Goal: Navigation & Orientation: Find specific page/section

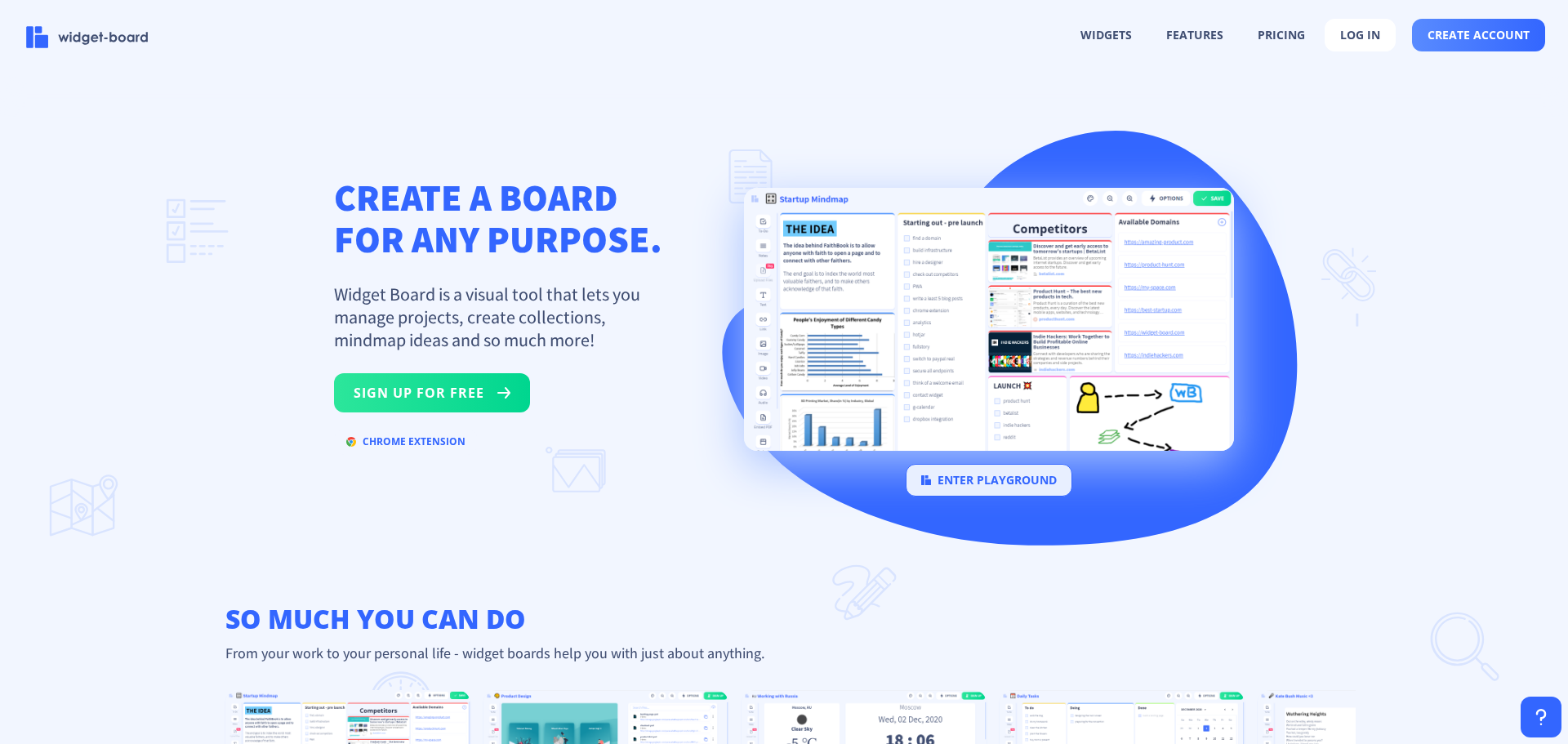
scroll to position [0, 4763]
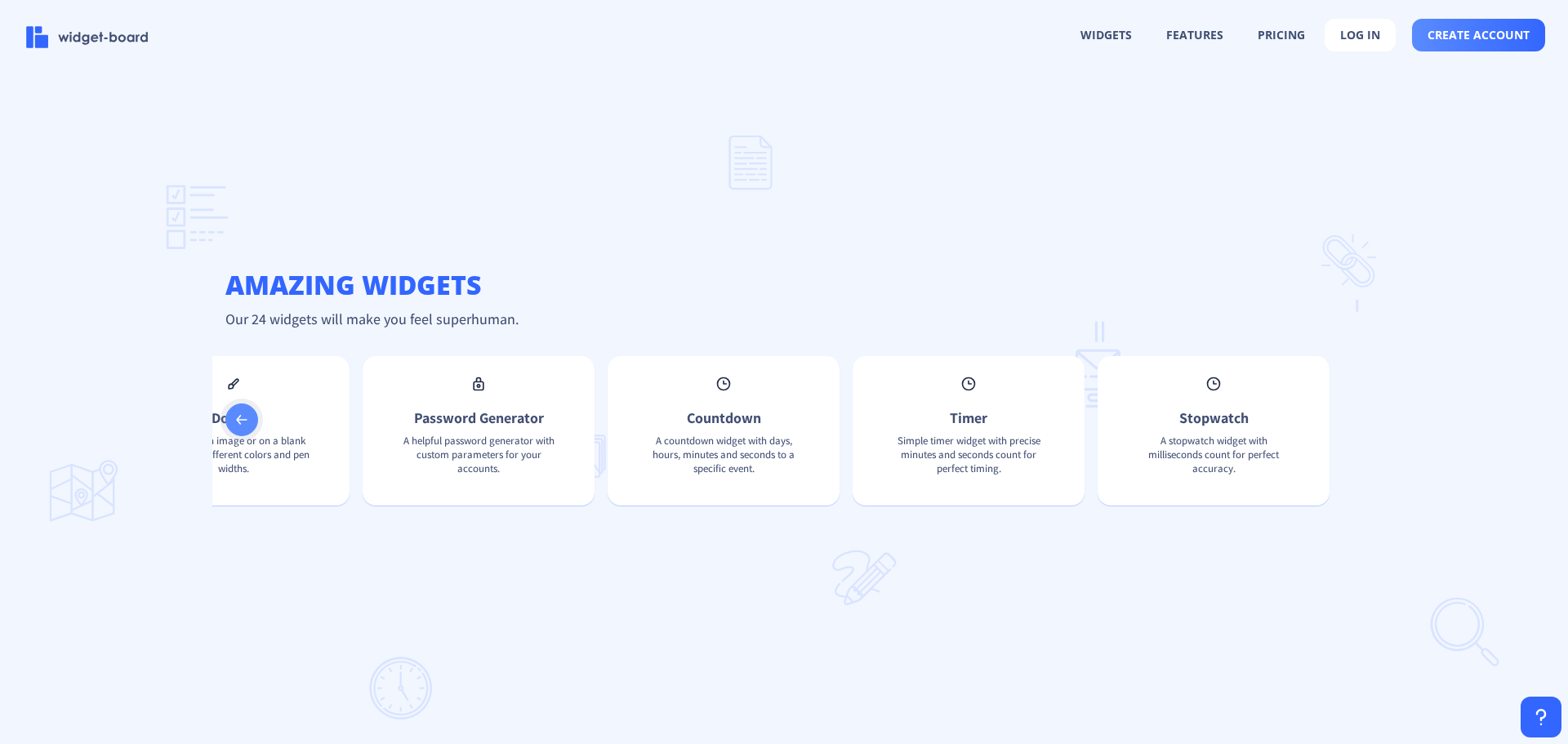
click at [241, 424] on icon at bounding box center [242, 420] width 11 height 10
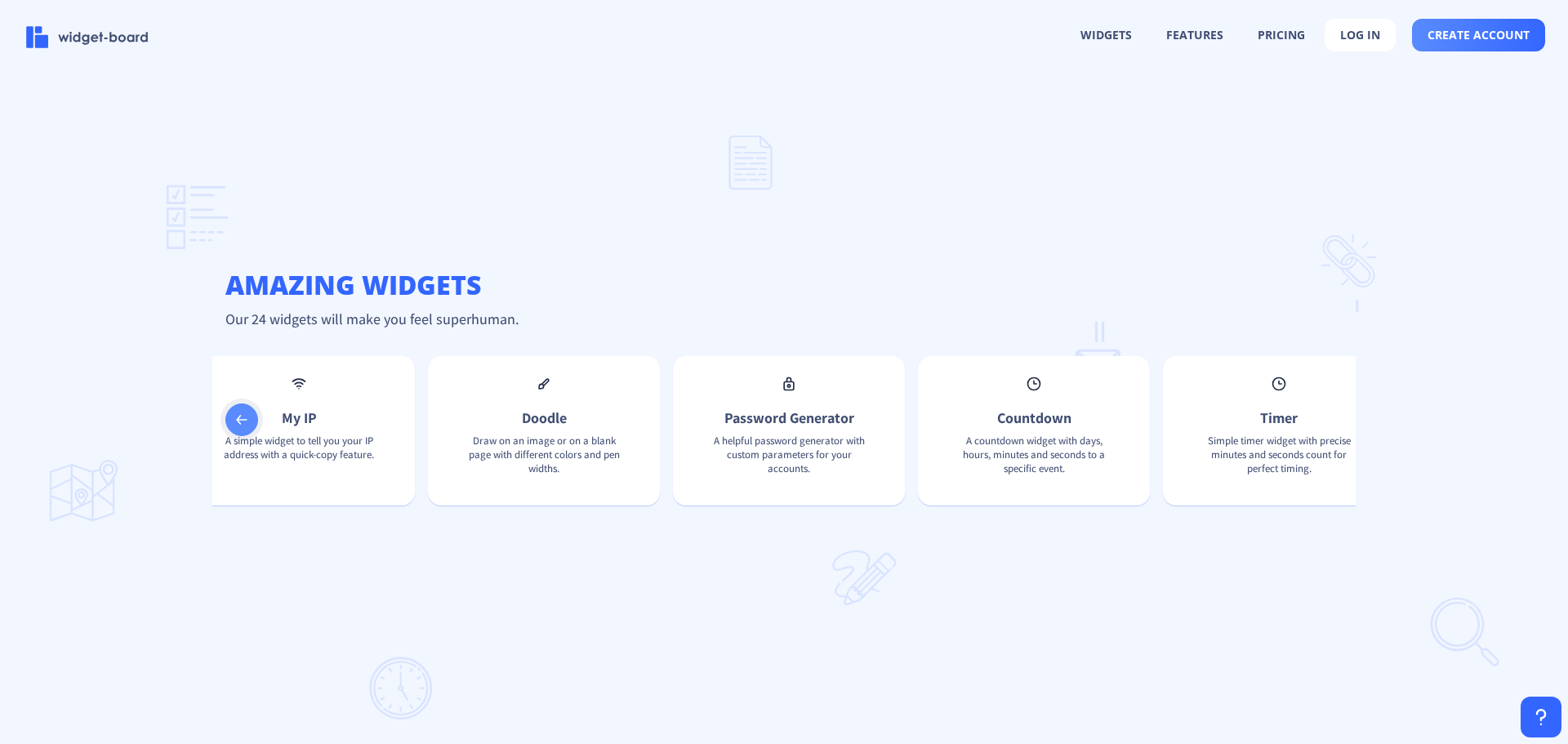
scroll to position [0, 4240]
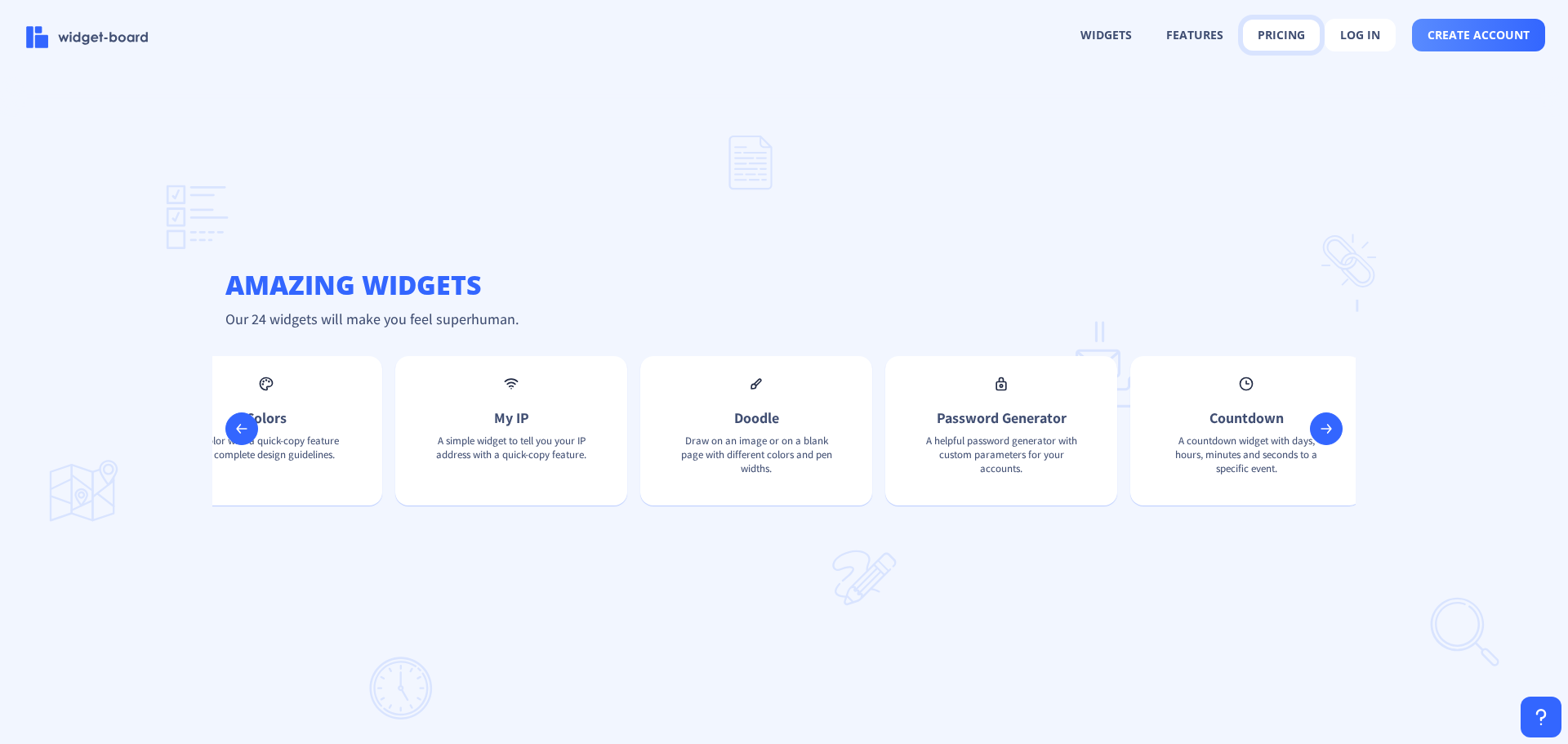
click at [1253, 38] on button "pricing" at bounding box center [1281, 35] width 77 height 31
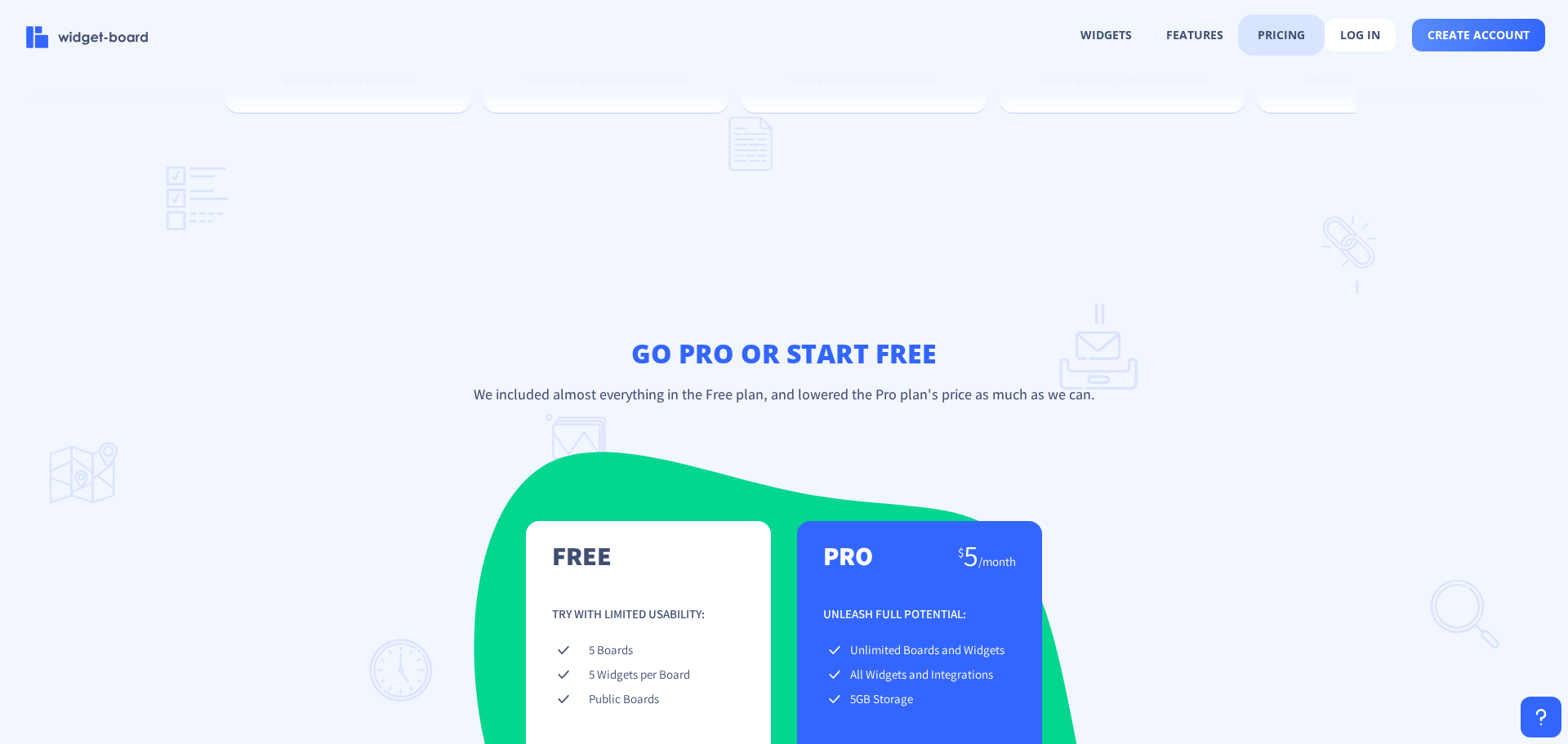
scroll to position [2243, 0]
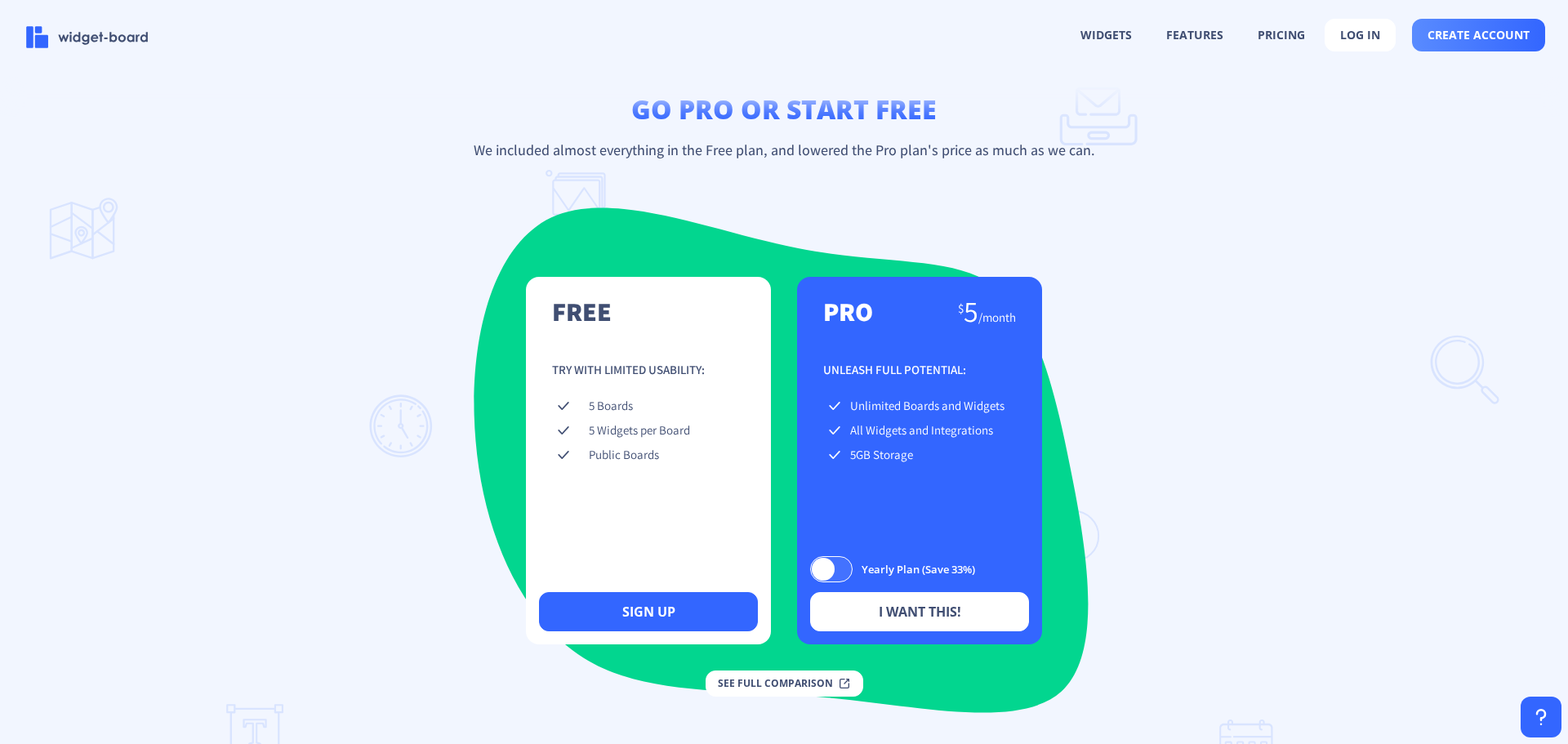
drag, startPoint x: 982, startPoint y: 443, endPoint x: 994, endPoint y: 481, distance: 39.8
click at [994, 468] on tbody "Unlimited Boards and Widgets All Widgets and Integrations 5GB Storage" at bounding box center [919, 431] width 193 height 73
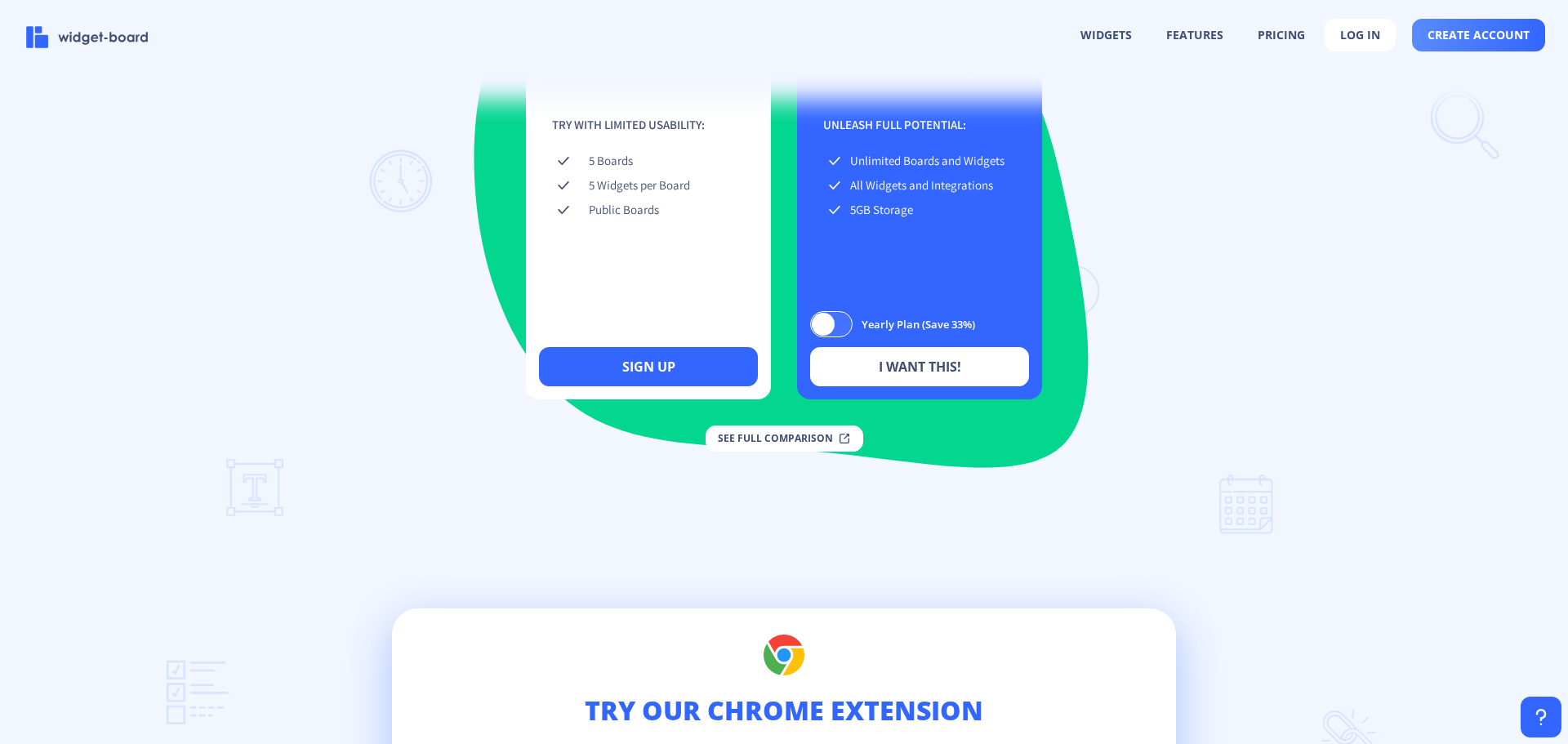
scroll to position [2080, 0]
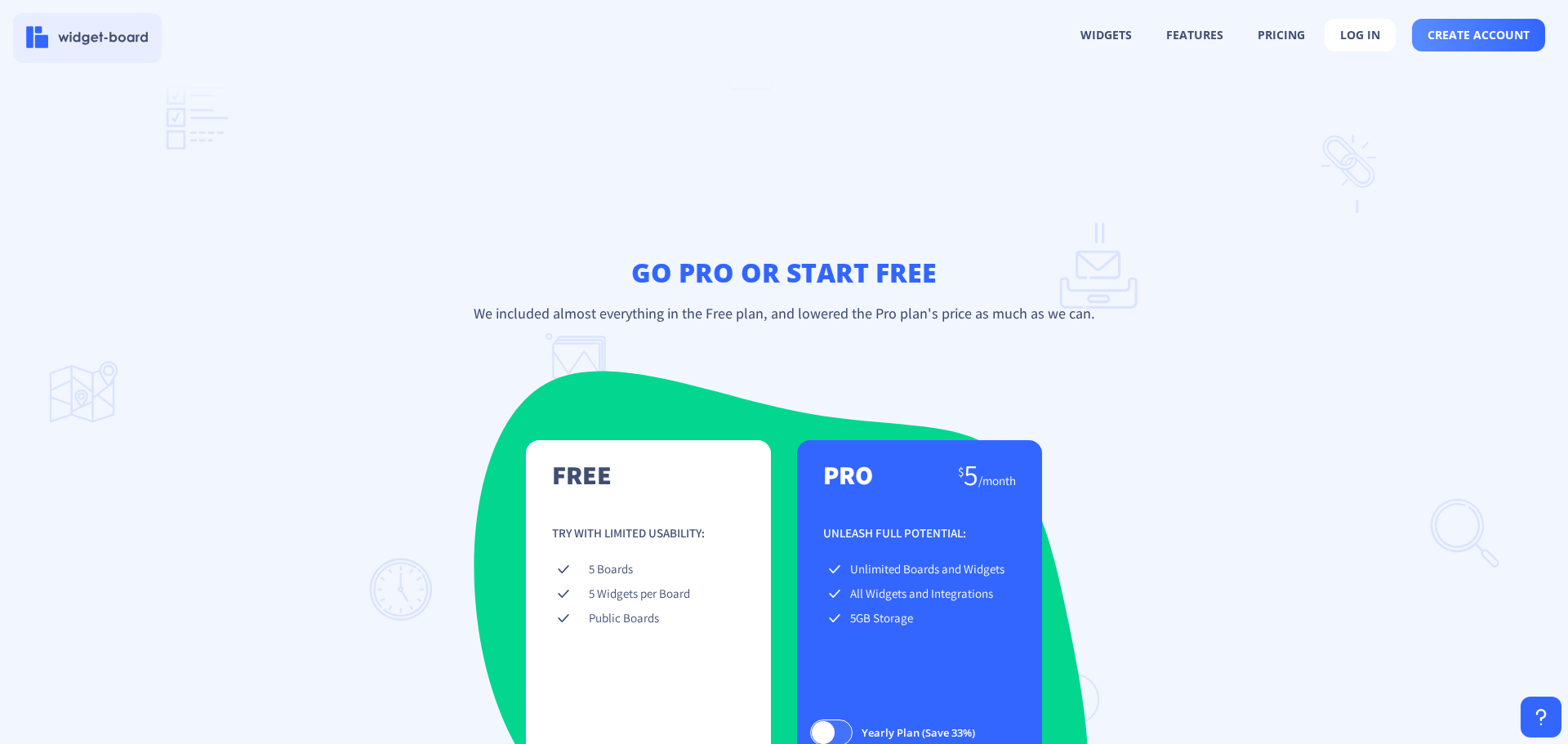
click at [95, 48] on img at bounding box center [87, 37] width 122 height 22
click at [116, 35] on img at bounding box center [87, 37] width 122 height 22
click at [112, 41] on img at bounding box center [87, 37] width 122 height 22
click at [1103, 43] on button "widgets" at bounding box center [1106, 35] width 81 height 31
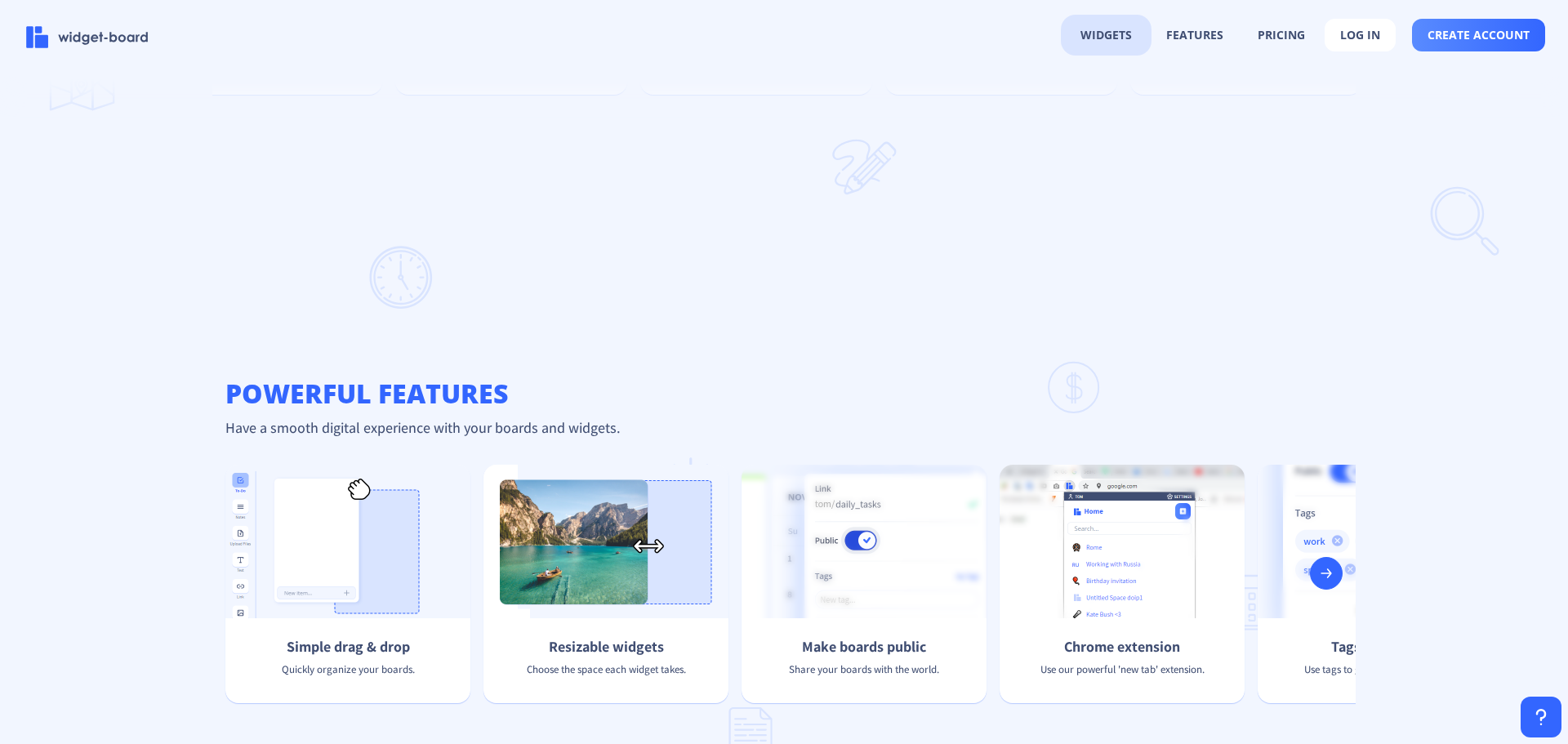
scroll to position [1079, 0]
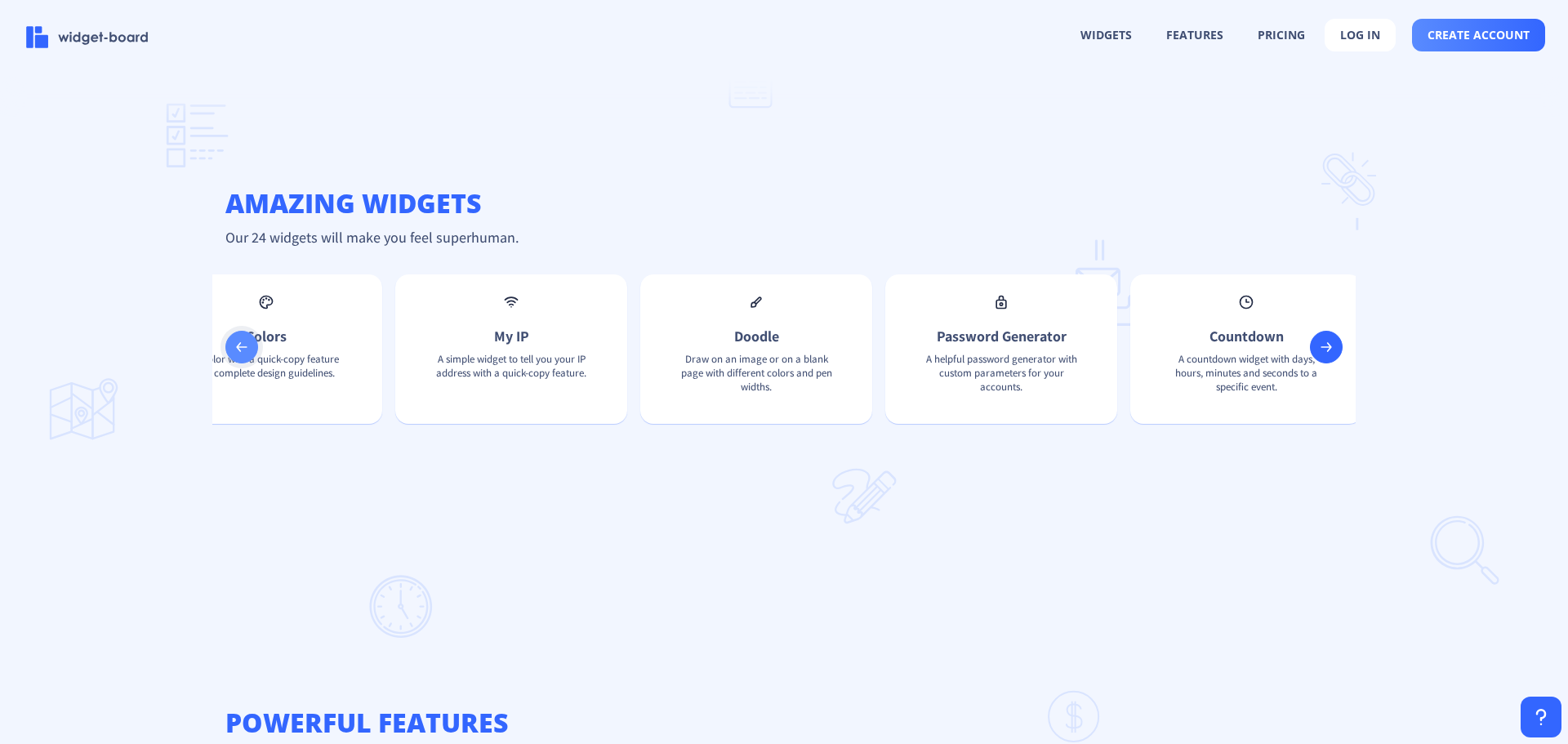
click at [247, 356] on rect at bounding box center [242, 348] width 16 height 16
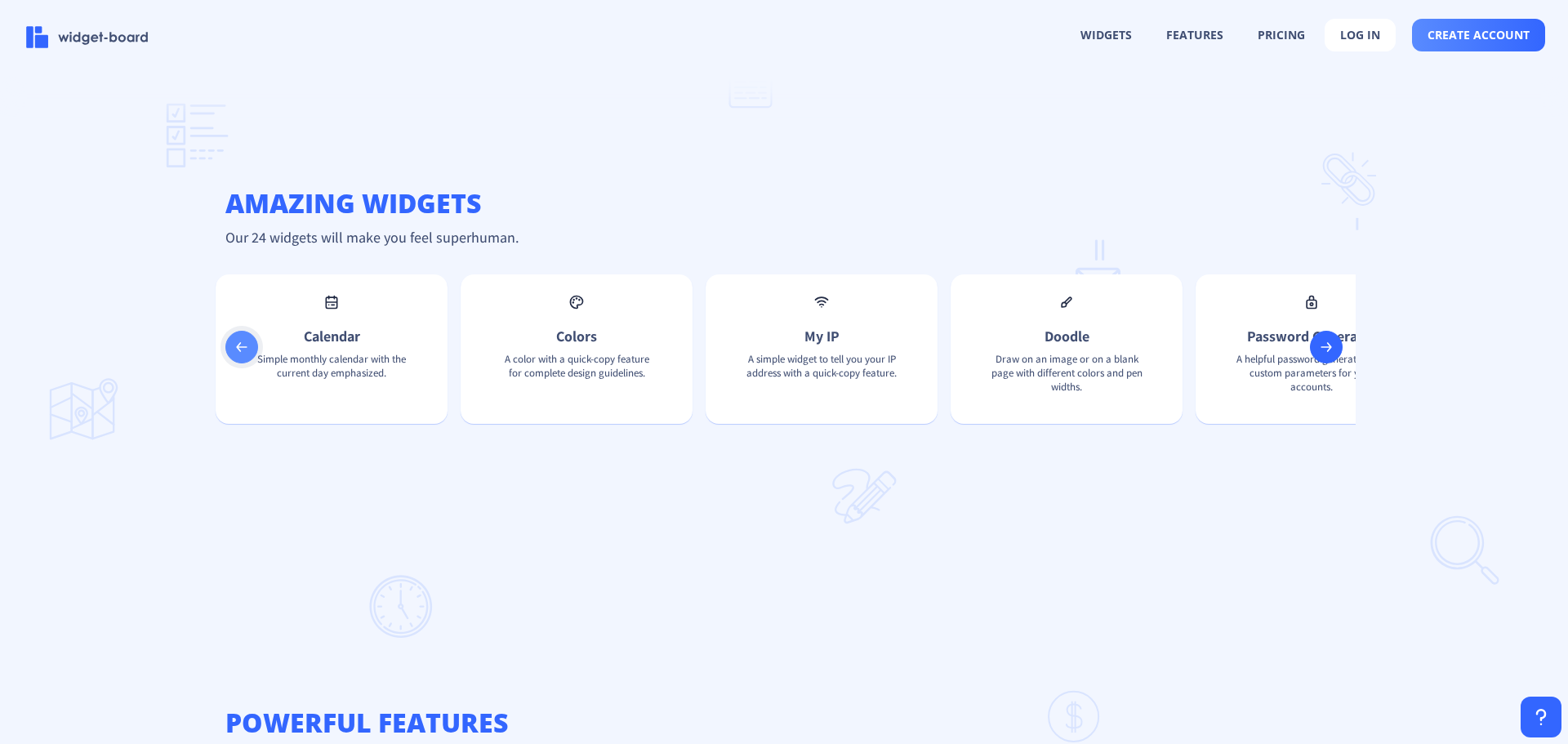
scroll to position [0, 3718]
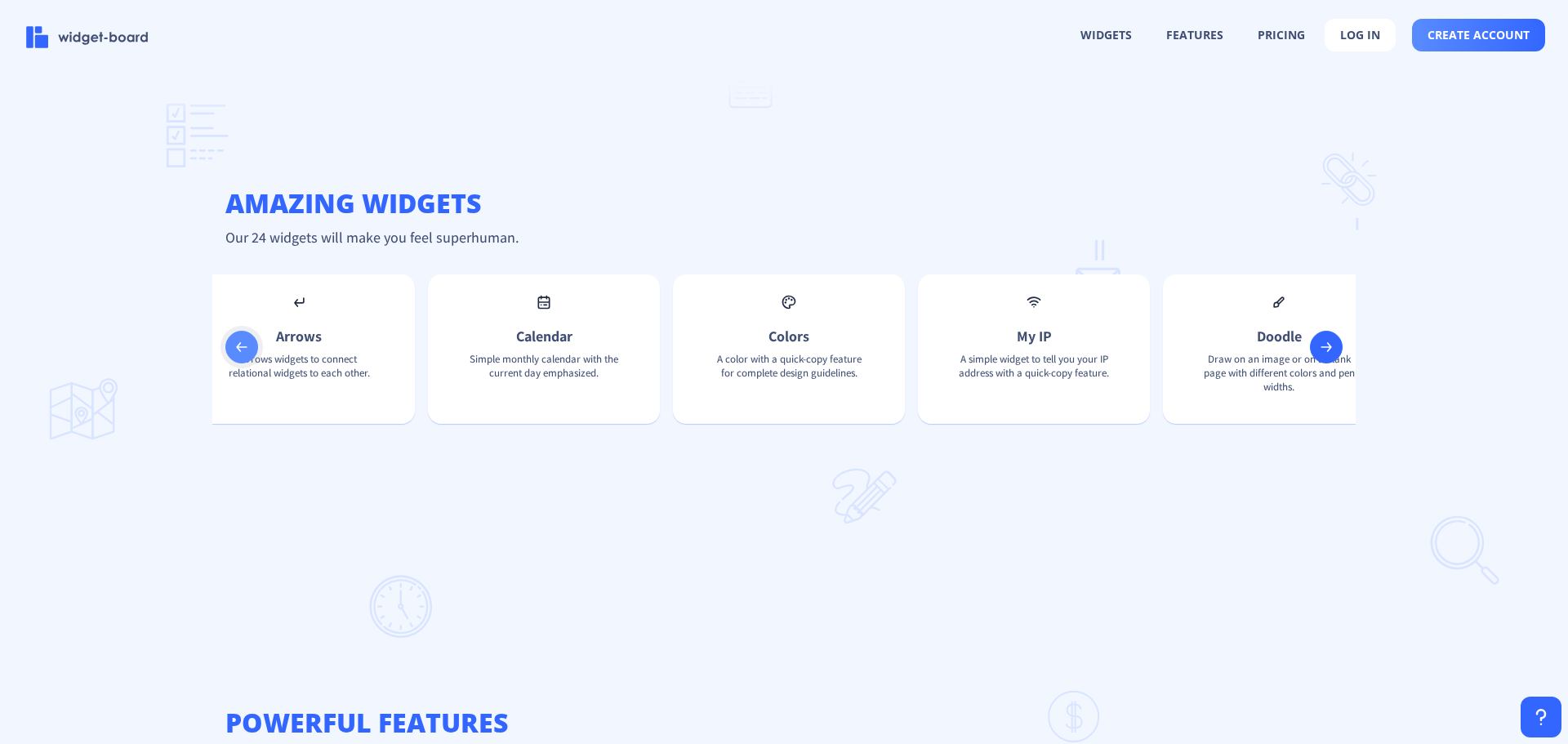
click at [242, 356] on rect at bounding box center [242, 348] width 16 height 16
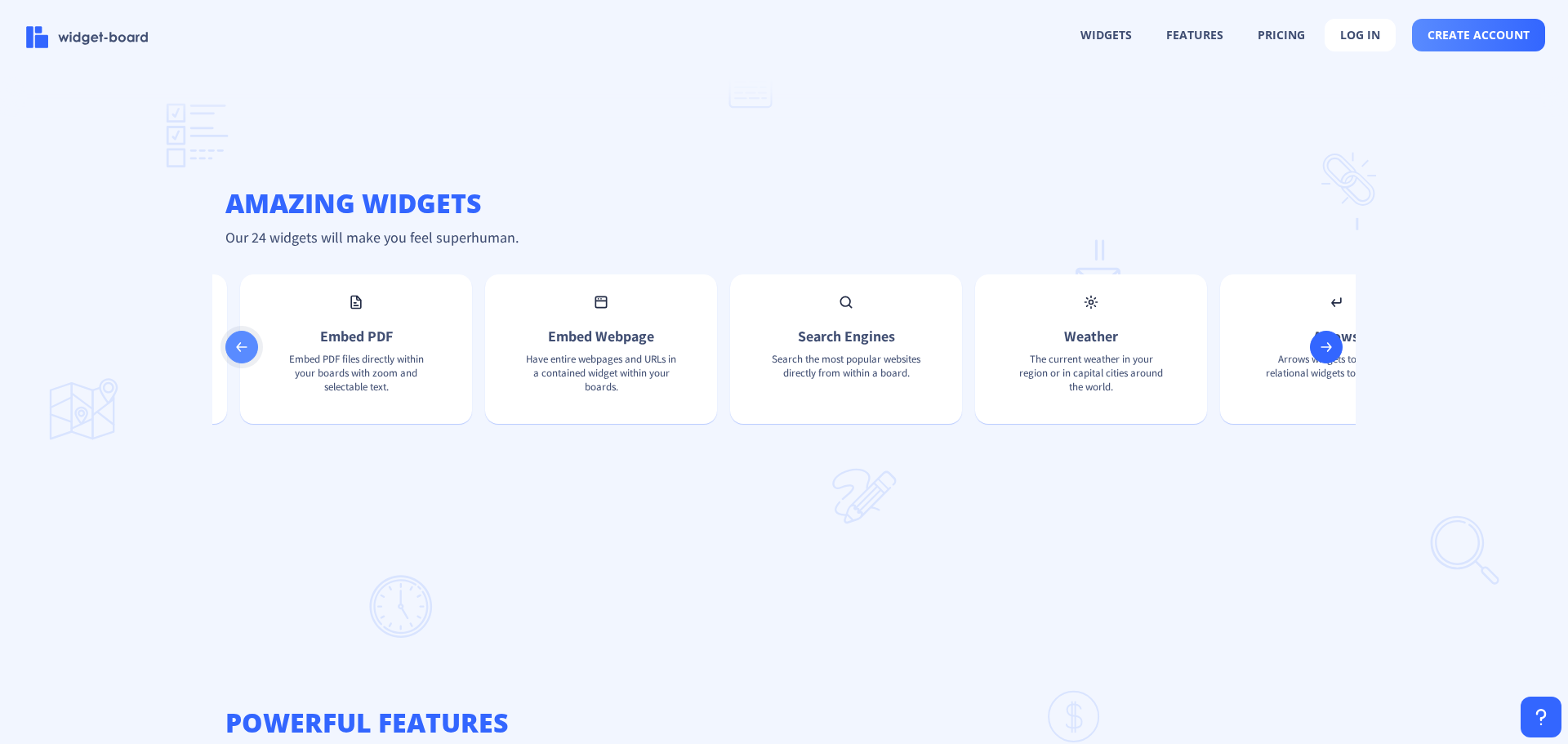
click at [242, 356] on rect at bounding box center [242, 348] width 16 height 16
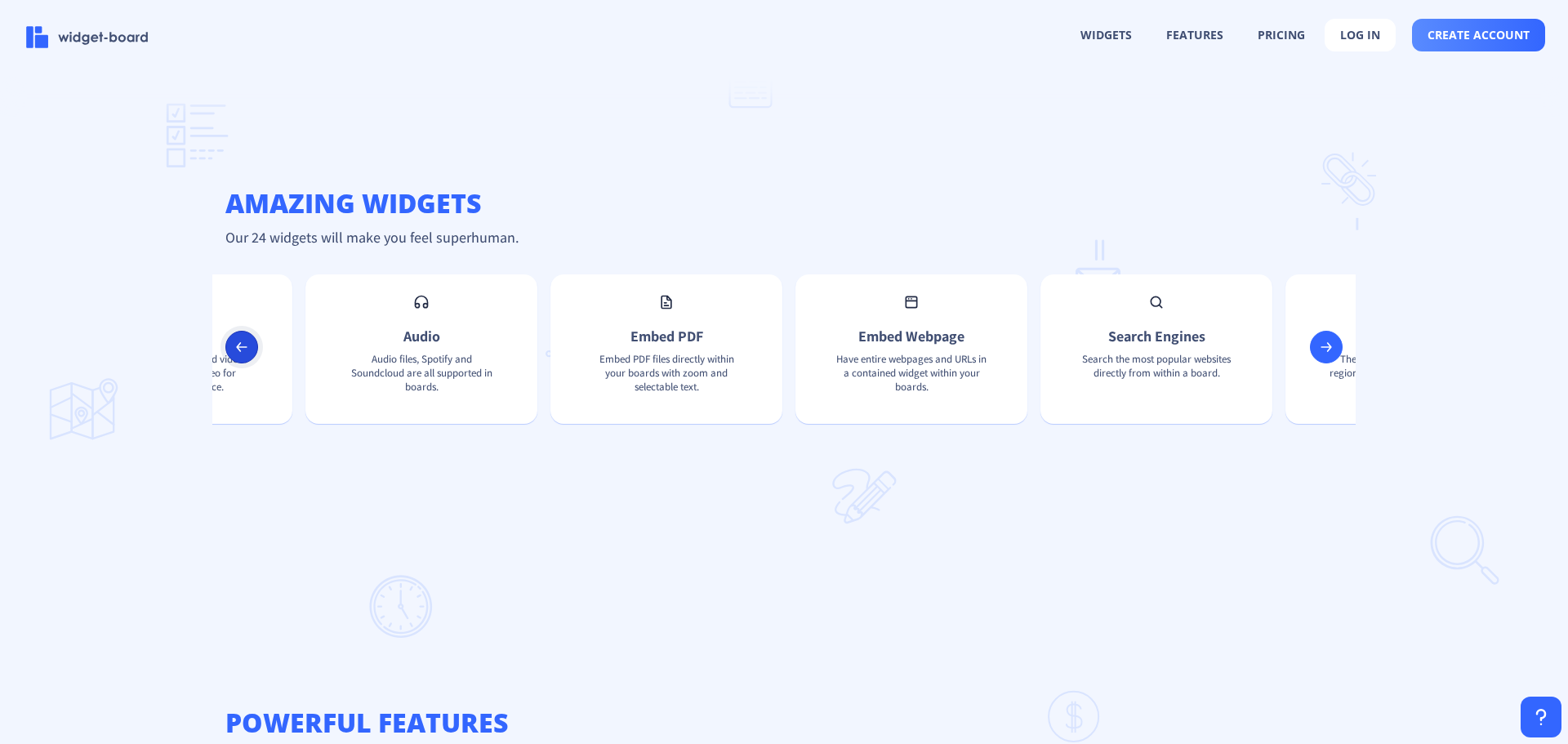
scroll to position [0, 2158]
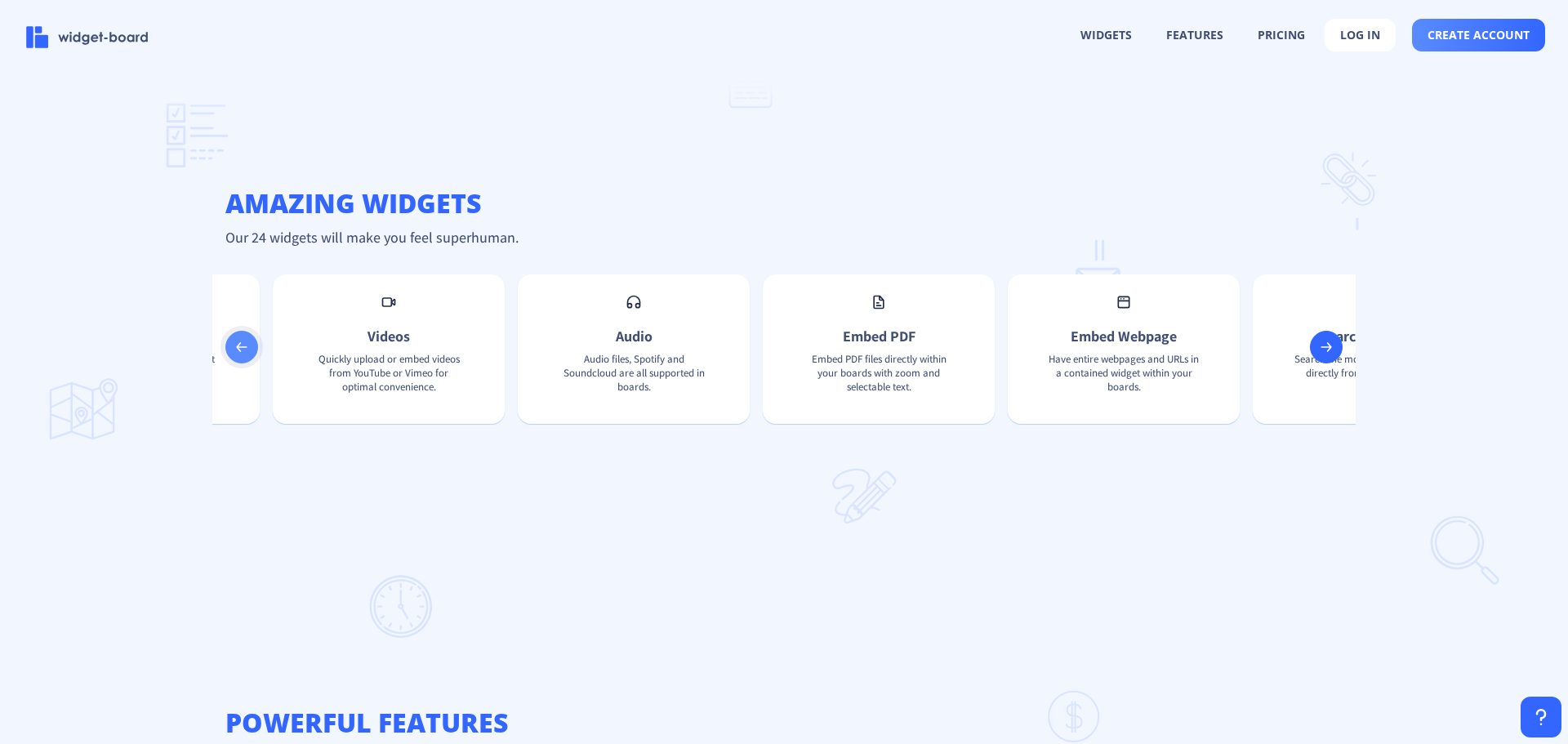
click at [245, 348] on icon at bounding box center [242, 348] width 16 height 16
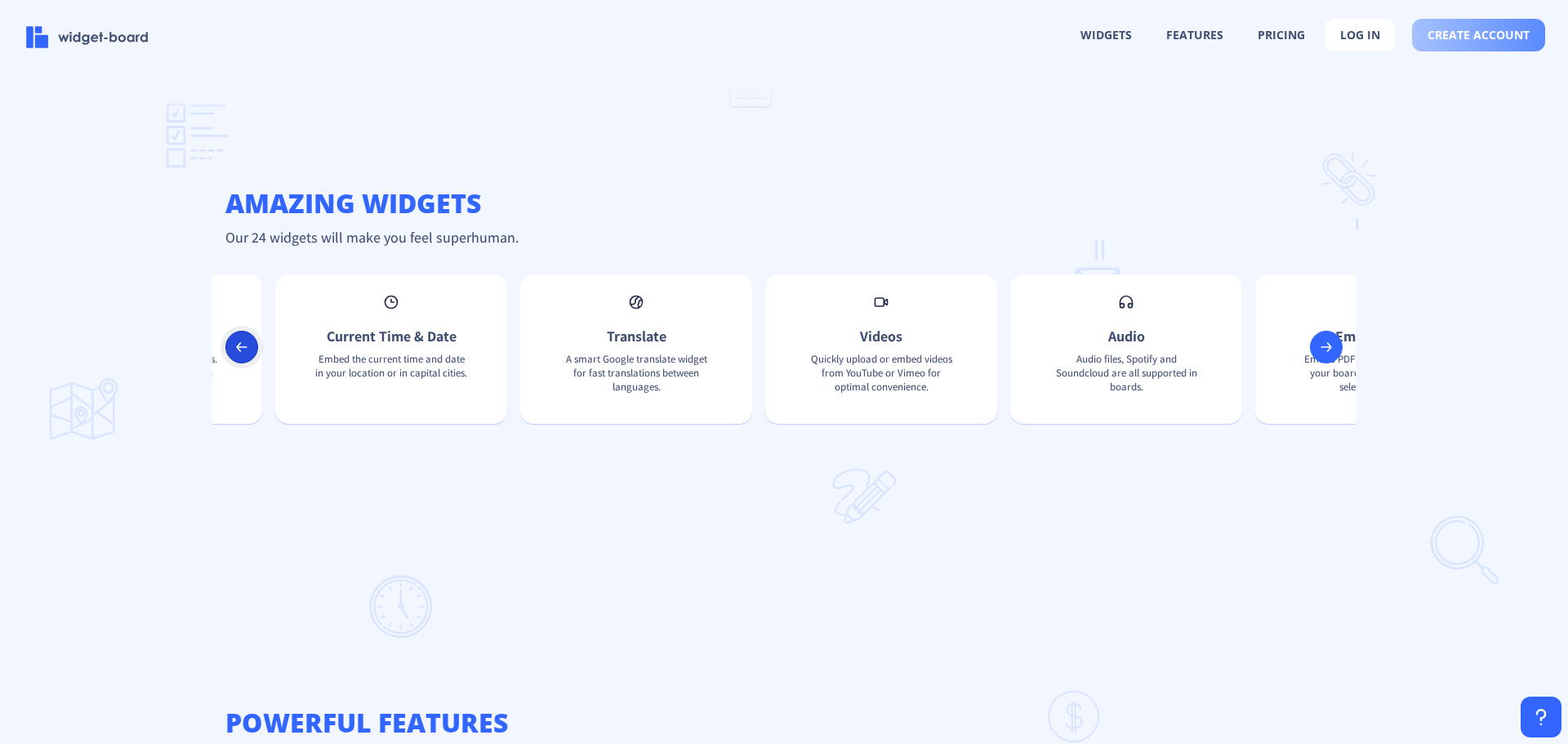
scroll to position [0, 1636]
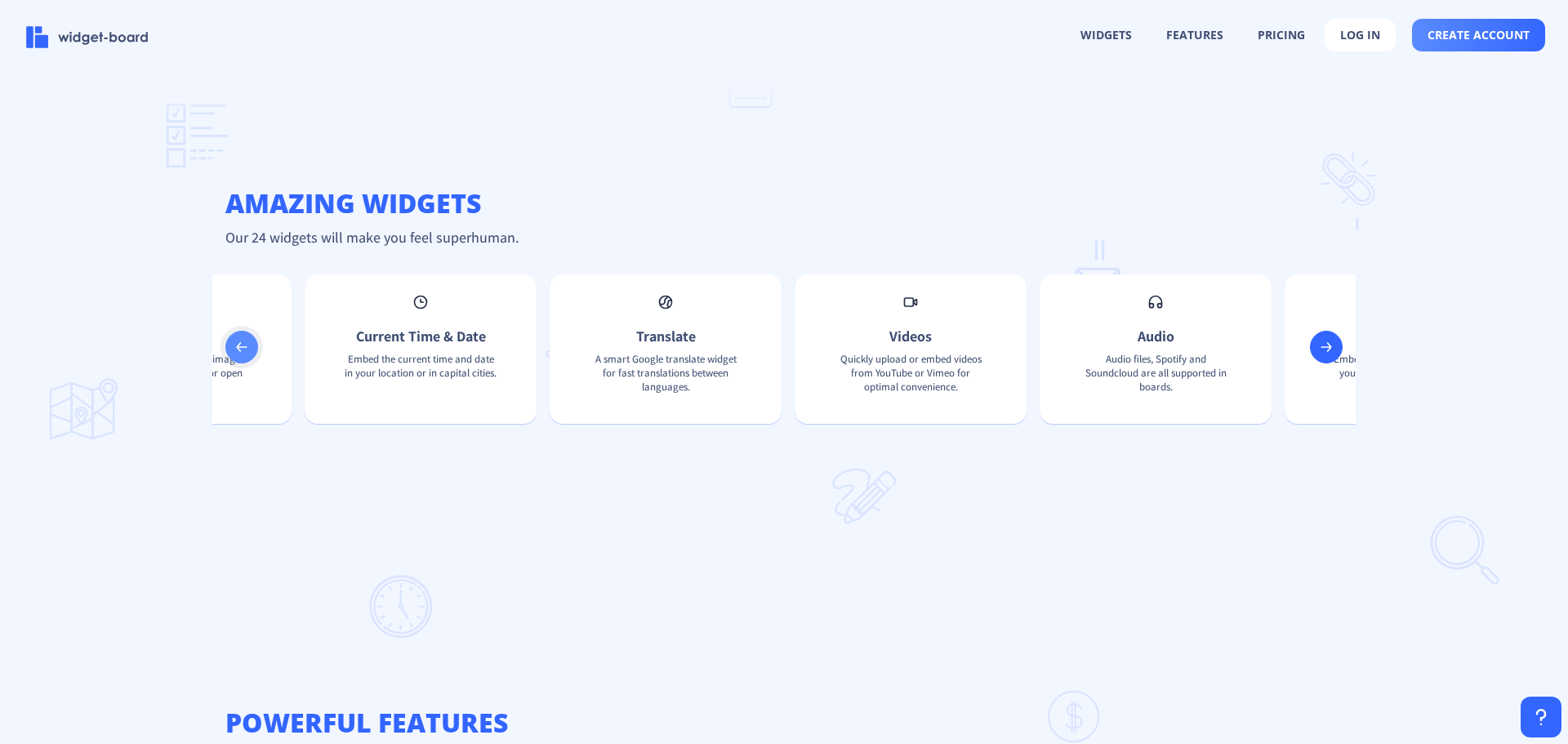
click at [246, 354] on rect at bounding box center [242, 348] width 16 height 16
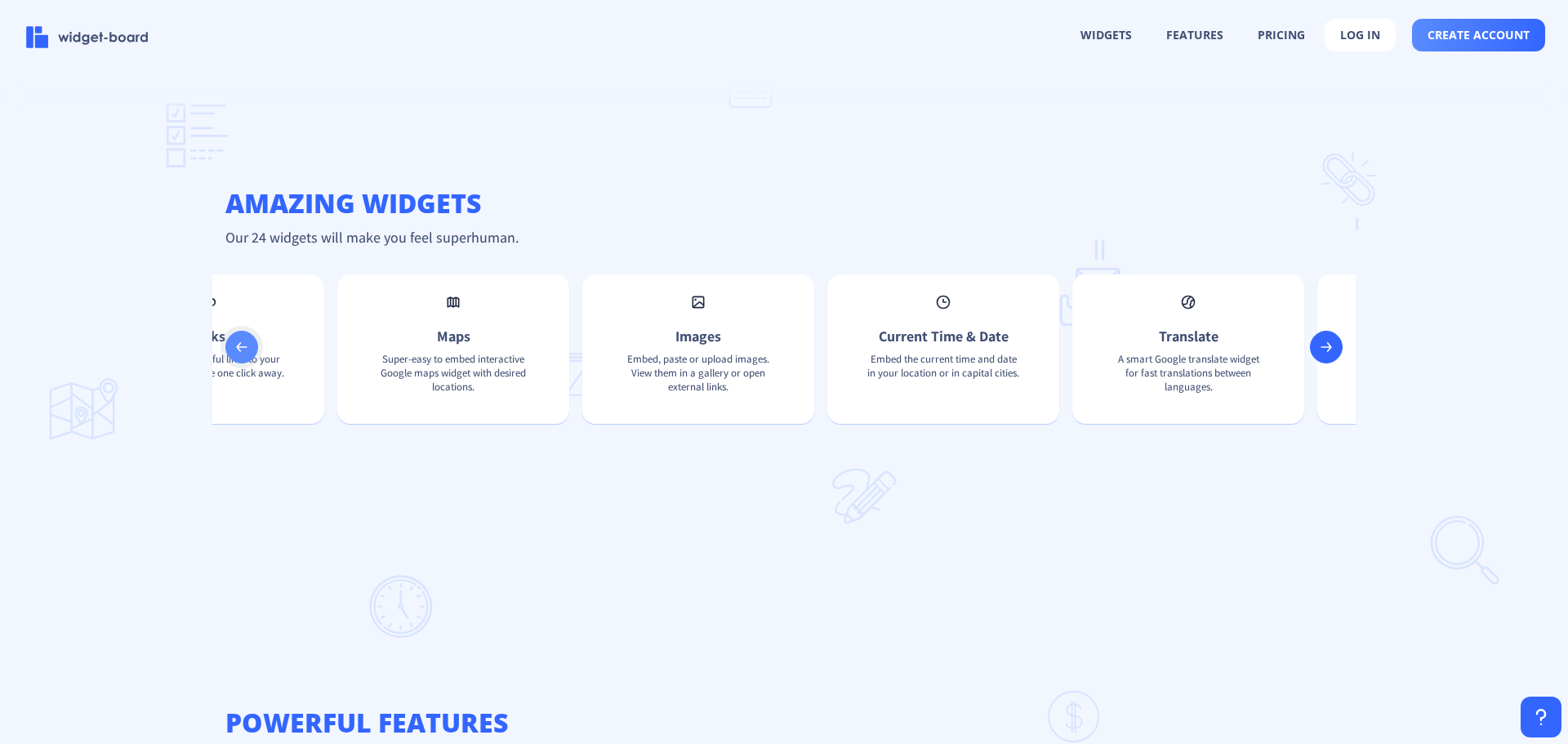
click at [246, 354] on rect at bounding box center [242, 348] width 16 height 16
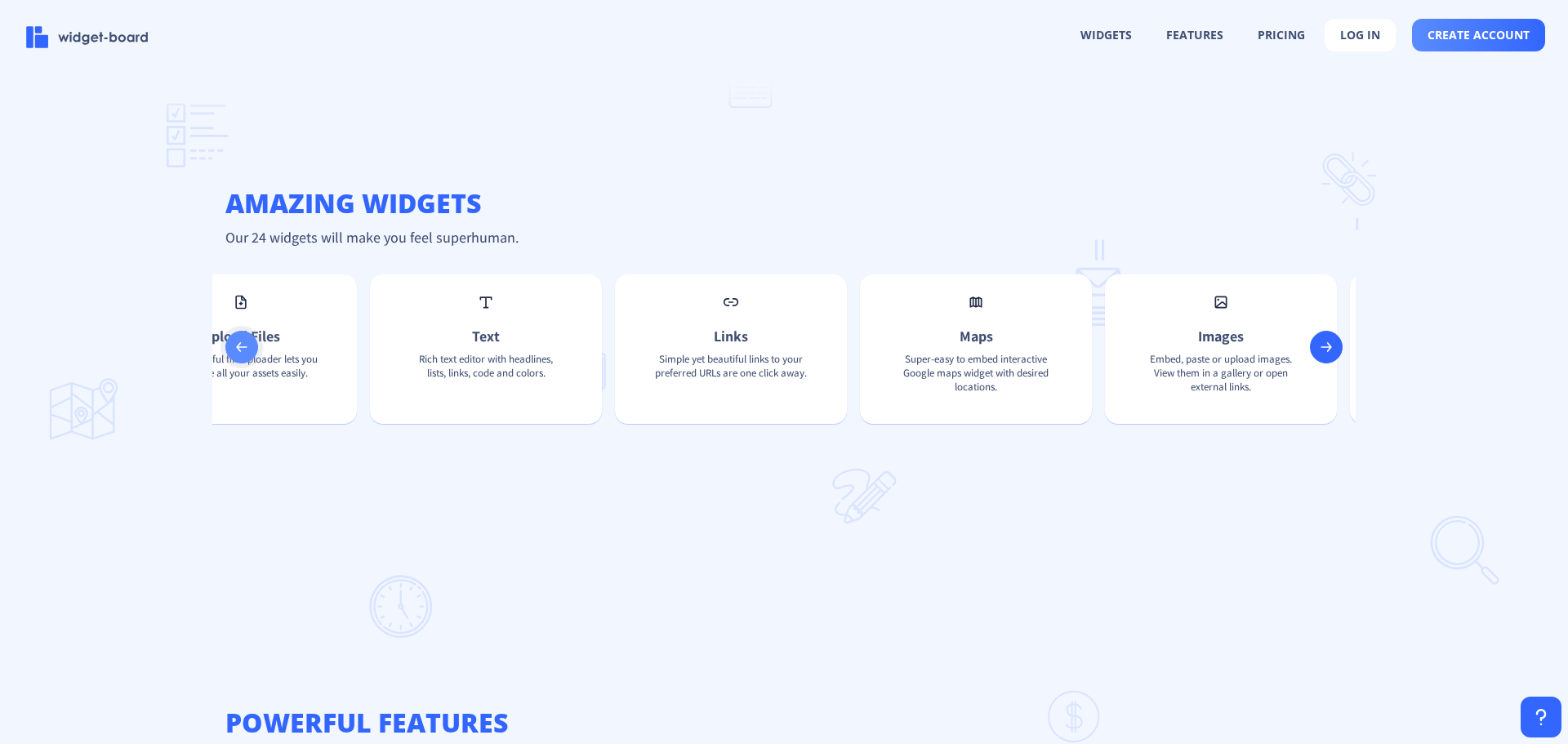
click at [246, 354] on rect at bounding box center [242, 348] width 16 height 16
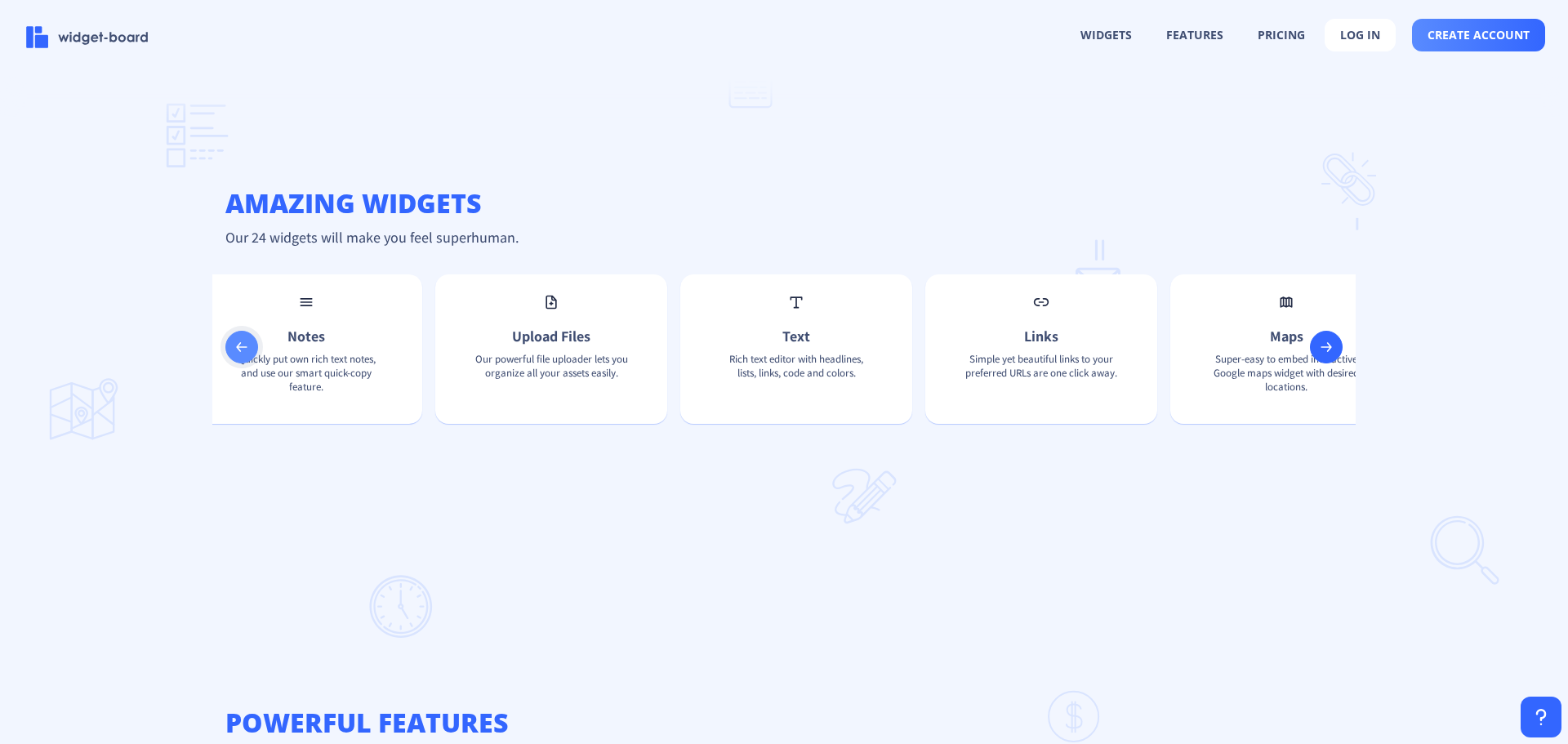
scroll to position [0, 68]
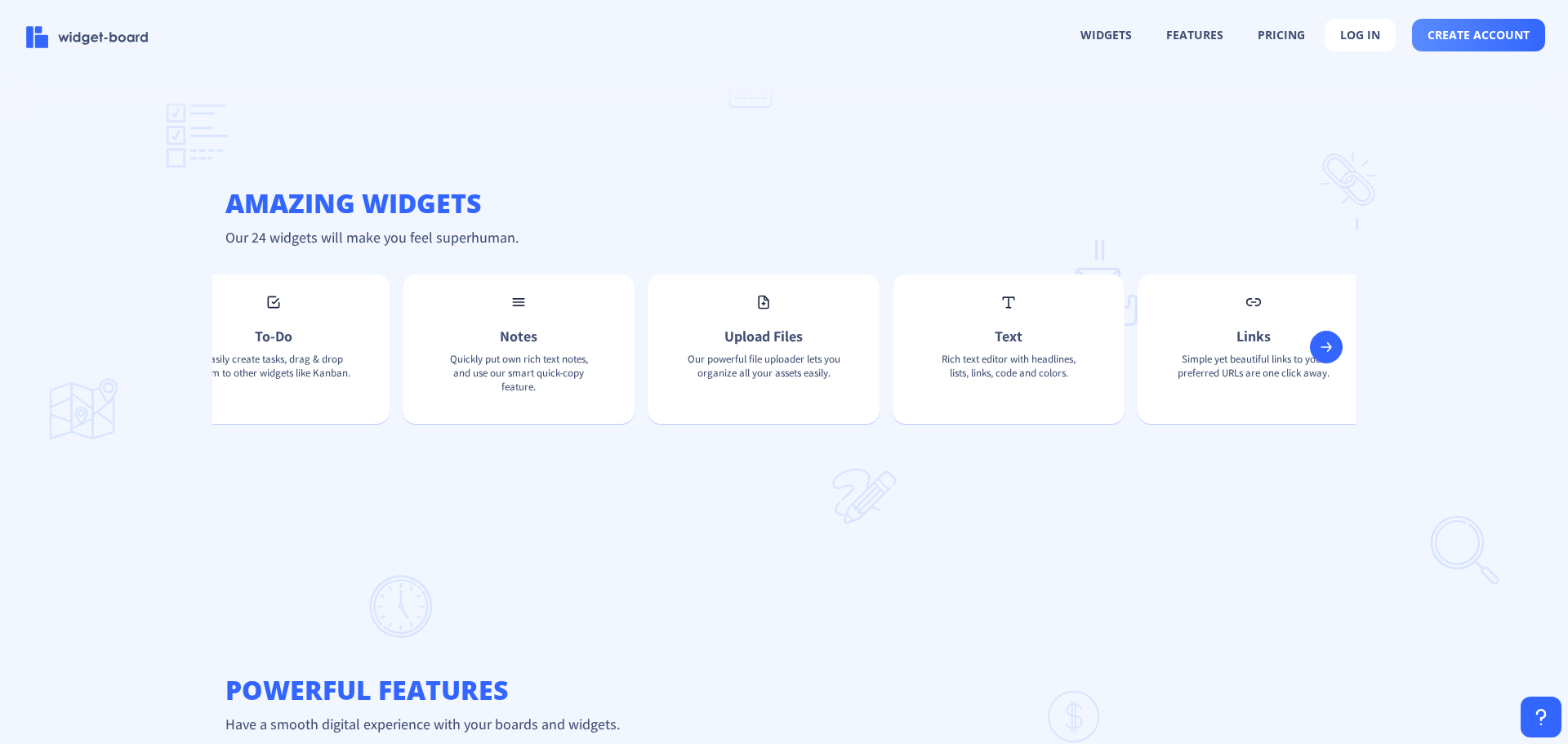
click at [246, 354] on div "To-Do Easily create tasks, drag & drop them to other widgets like Kanban. Notes…" at bounding box center [784, 356] width 1144 height 188
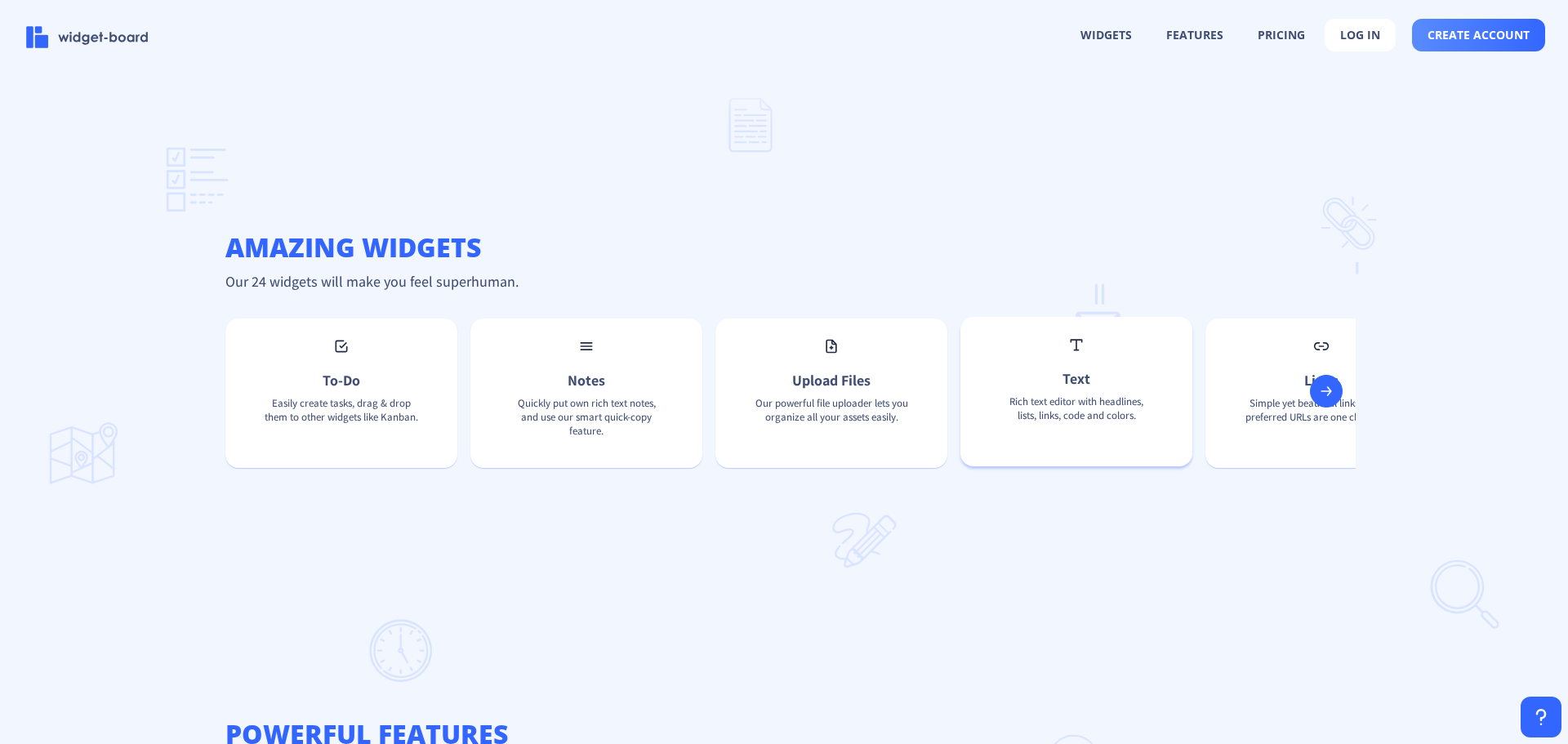
scroll to position [997, 0]
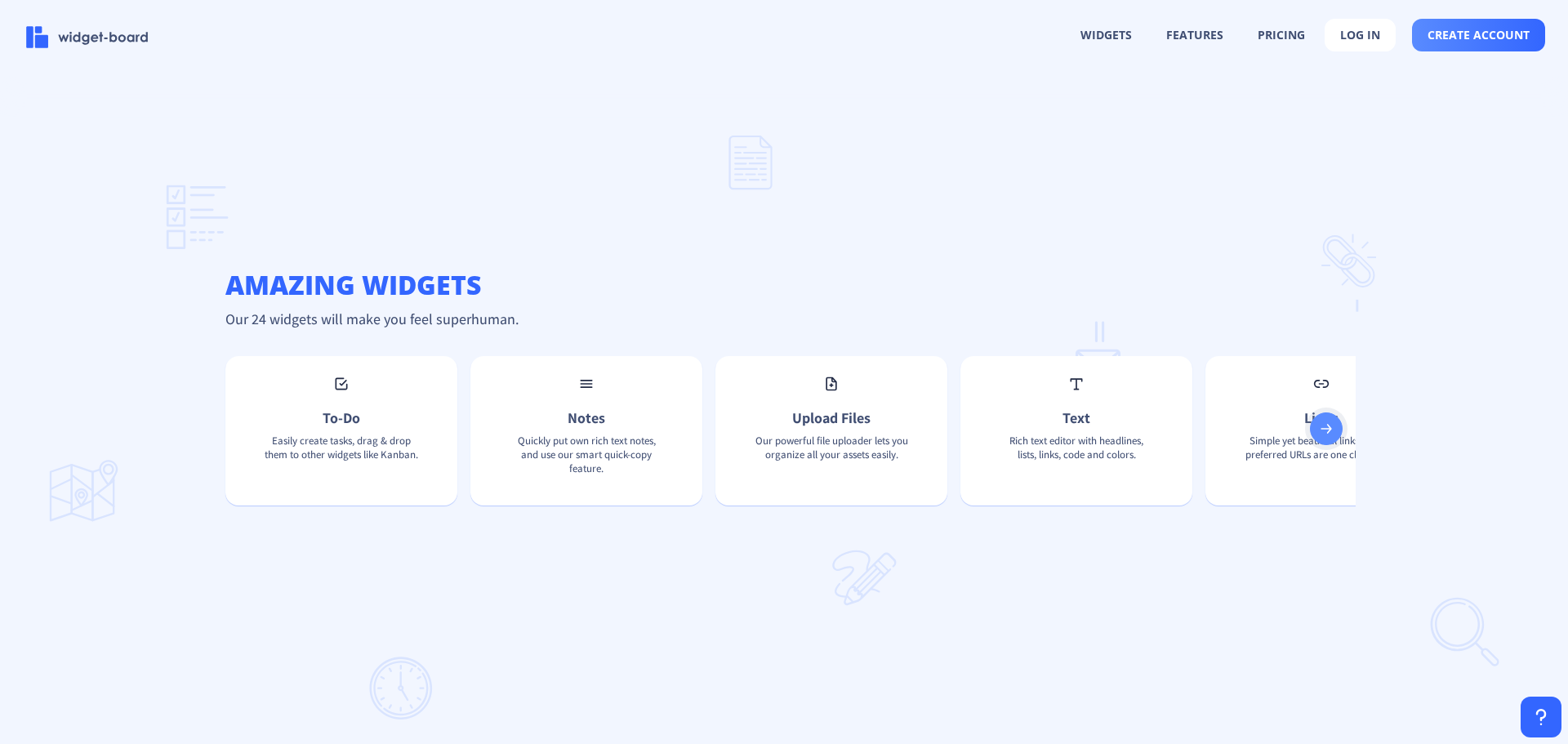
click at [1325, 427] on button at bounding box center [1326, 429] width 33 height 33
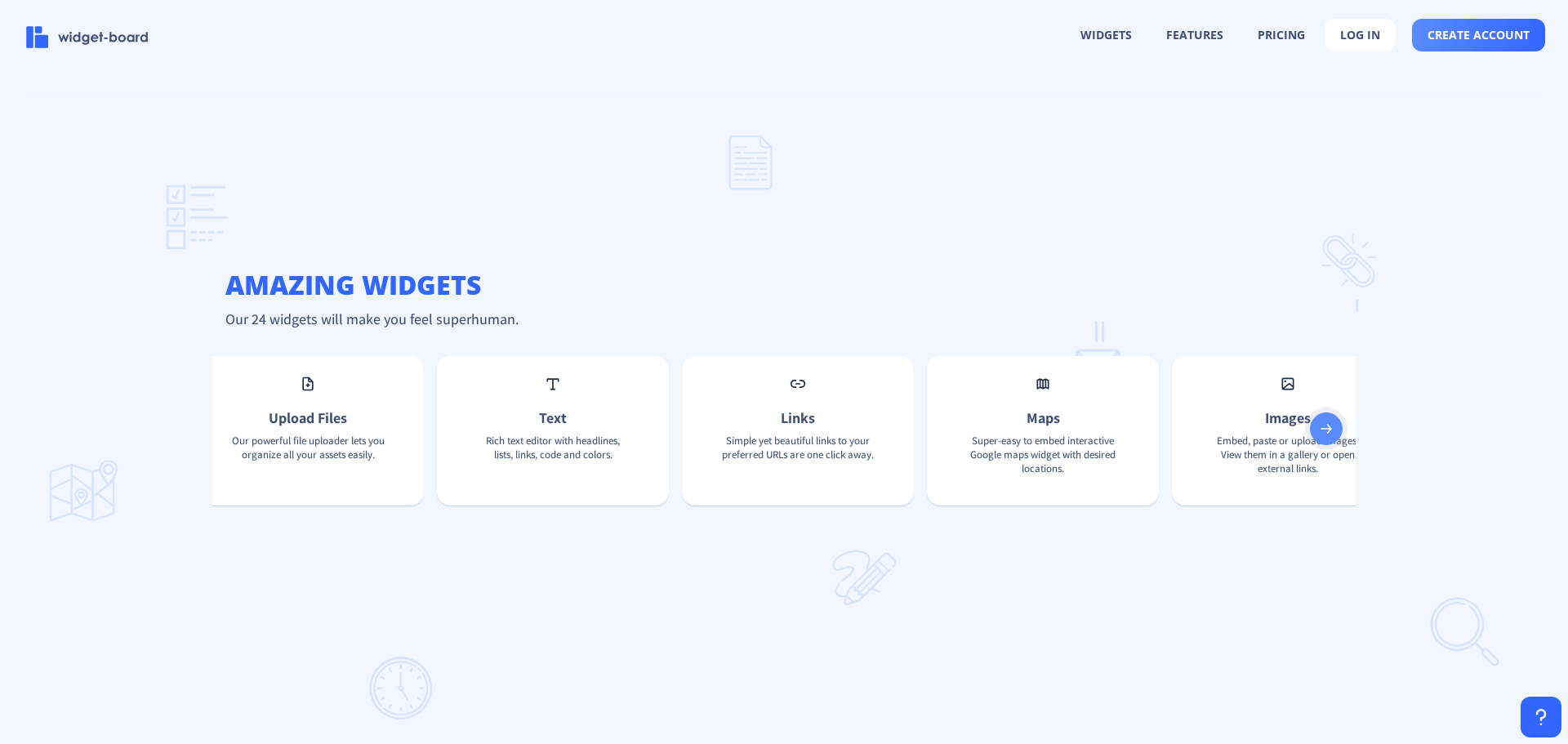
click at [1323, 428] on button at bounding box center [1326, 429] width 33 height 33
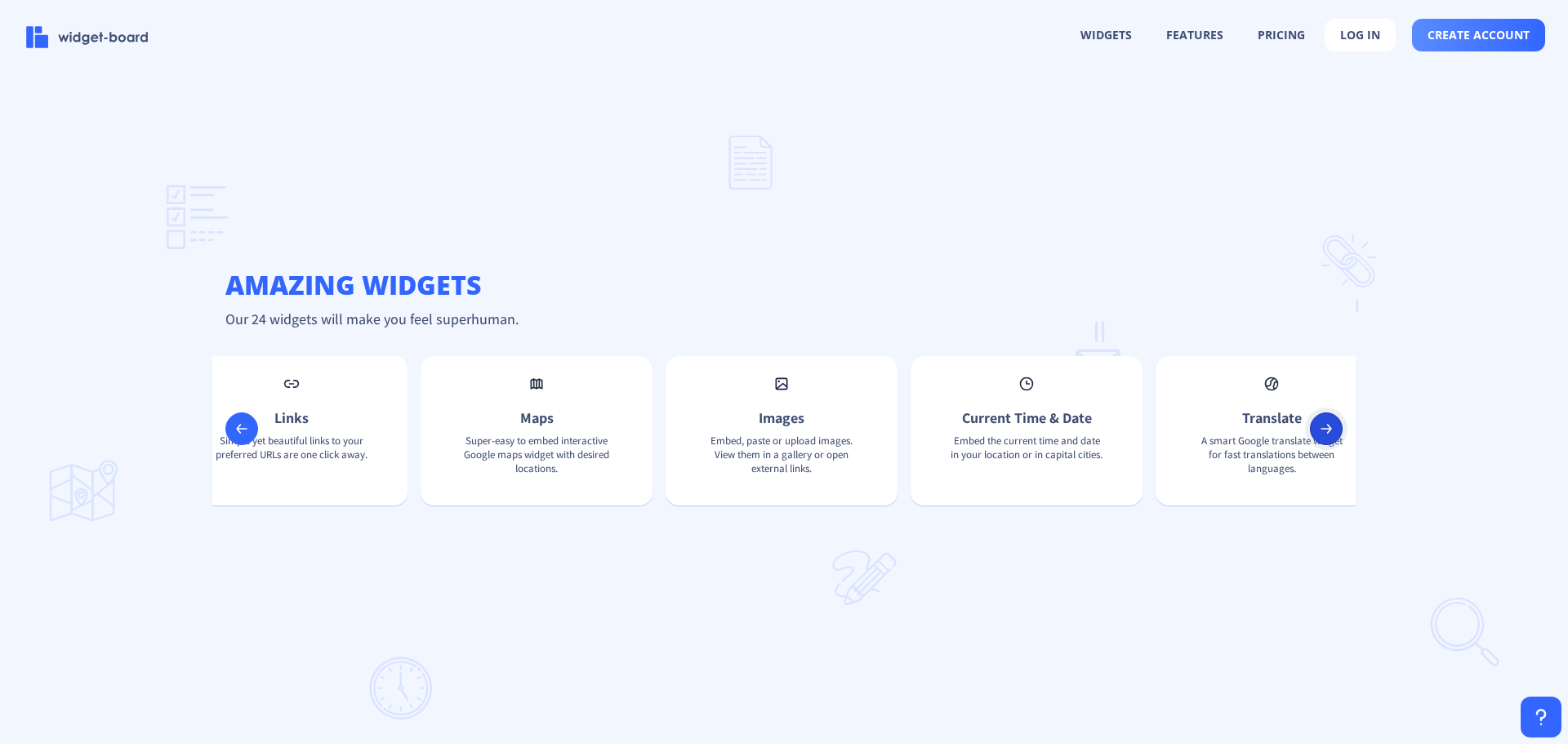
scroll to position [0, 1047]
